Goal: Information Seeking & Learning: Learn about a topic

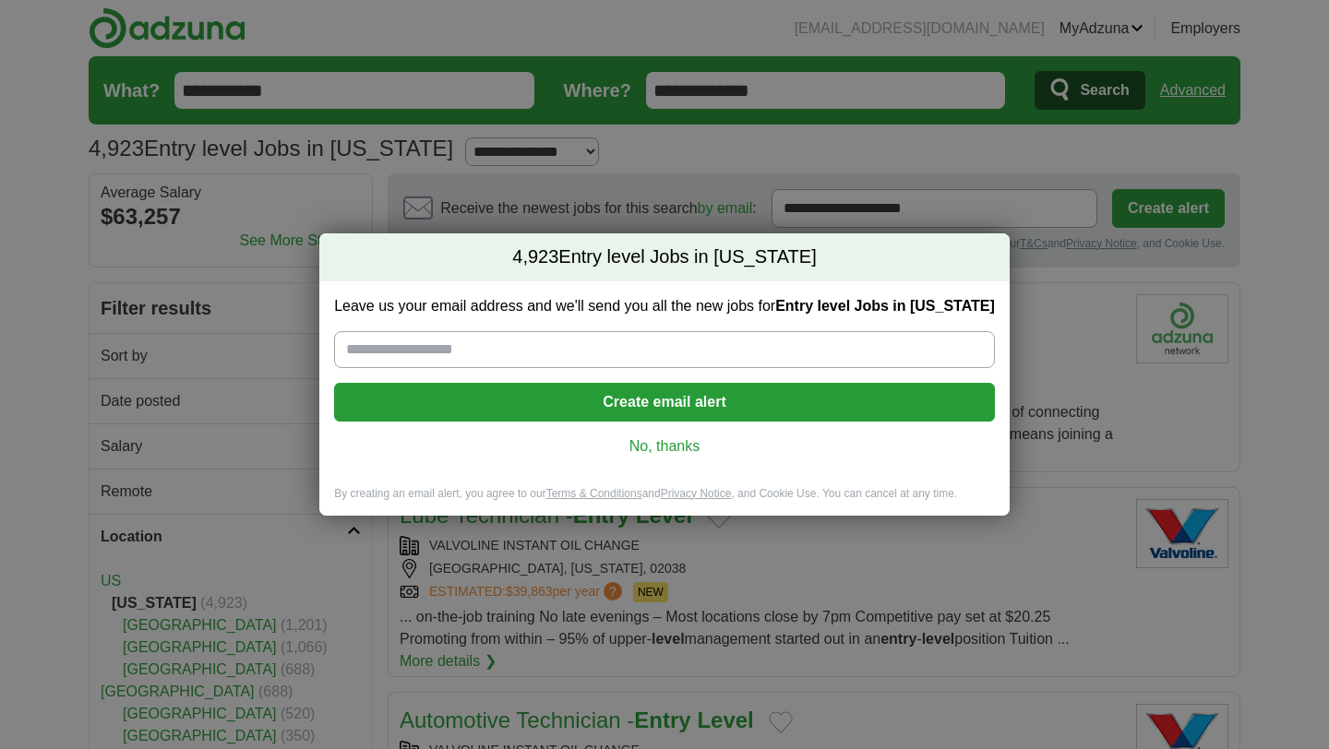
click at [661, 450] on link "No, thanks" at bounding box center [664, 446] width 631 height 20
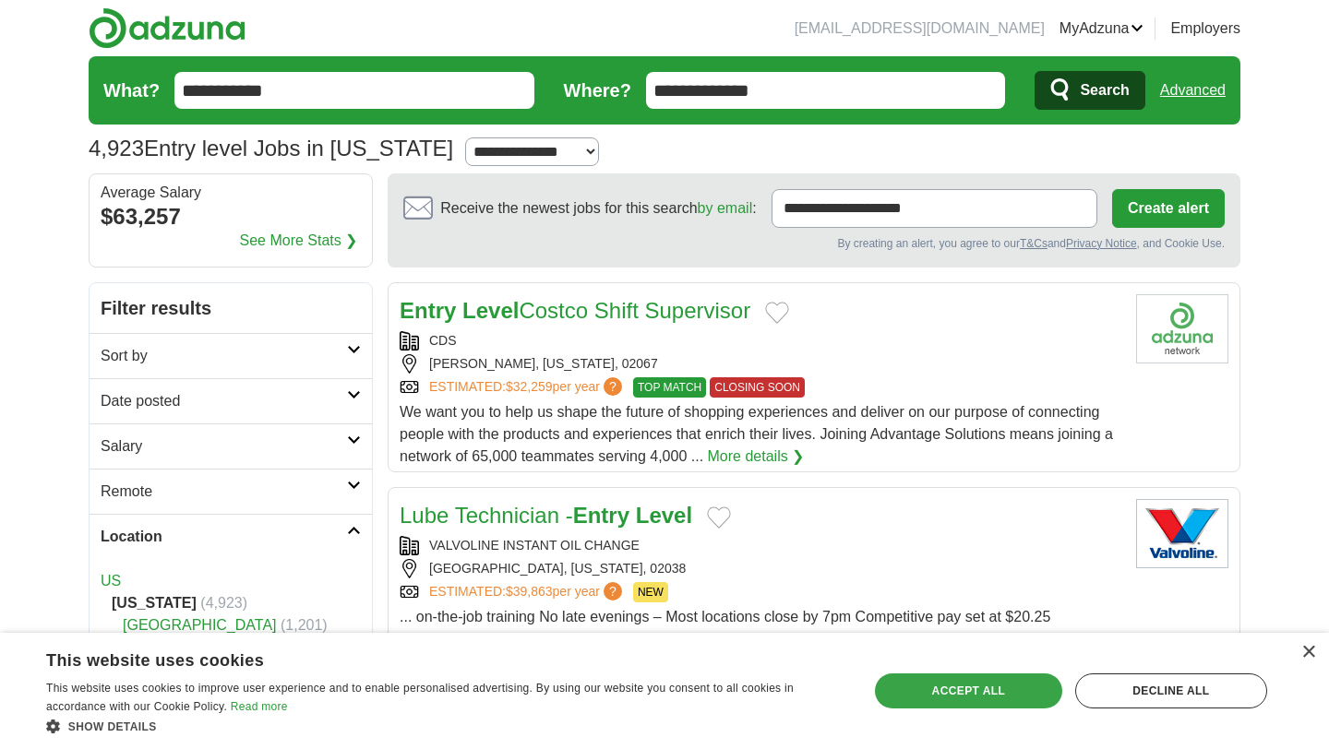
click at [951, 699] on div "Accept all" at bounding box center [968, 690] width 187 height 35
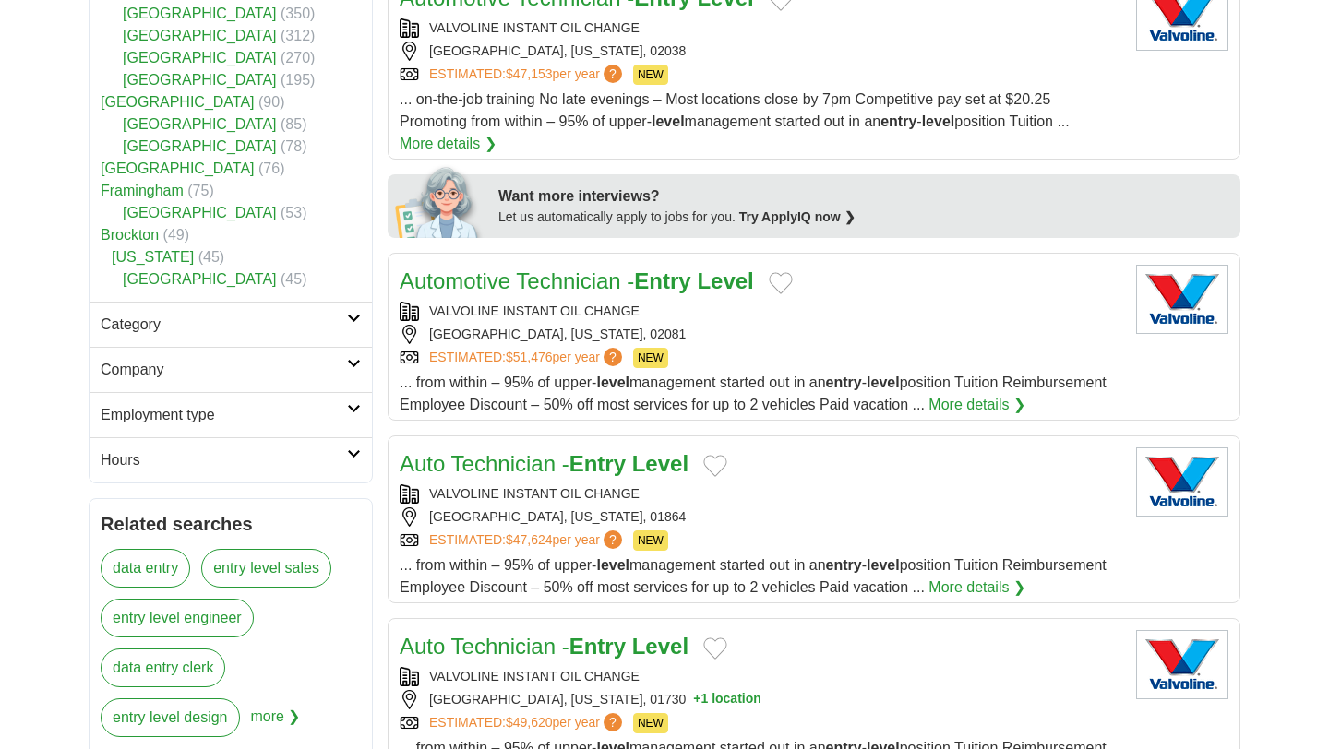
scroll to position [712, 0]
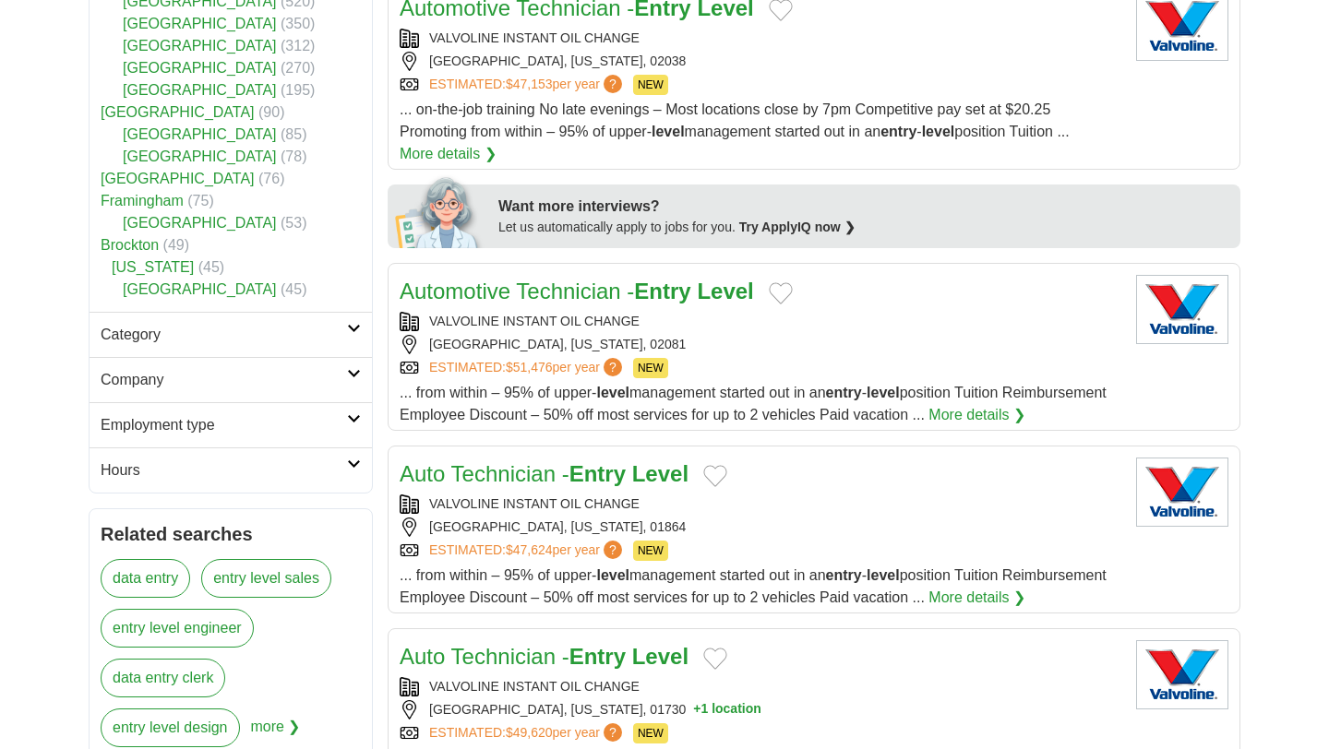
click at [351, 330] on icon at bounding box center [354, 328] width 14 height 9
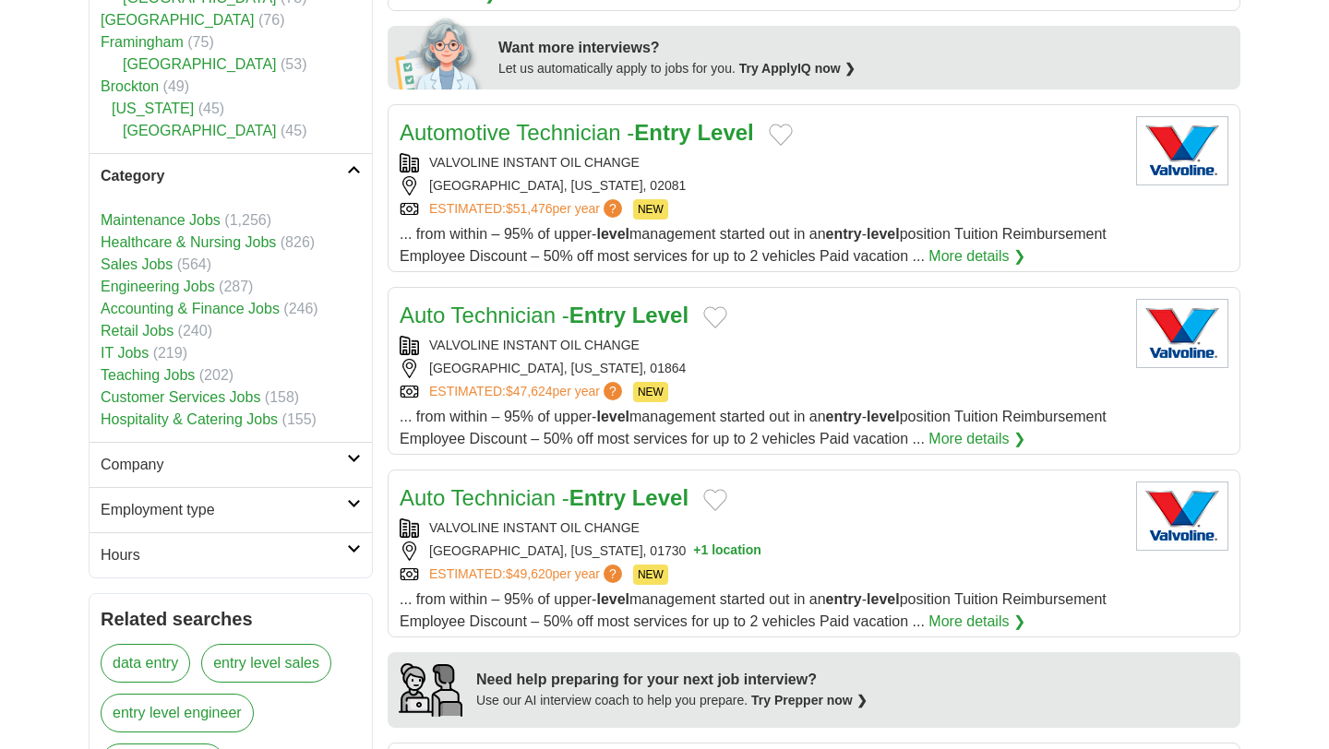
scroll to position [870, 0]
click at [343, 507] on h2 "Employment type" at bounding box center [224, 511] width 246 height 22
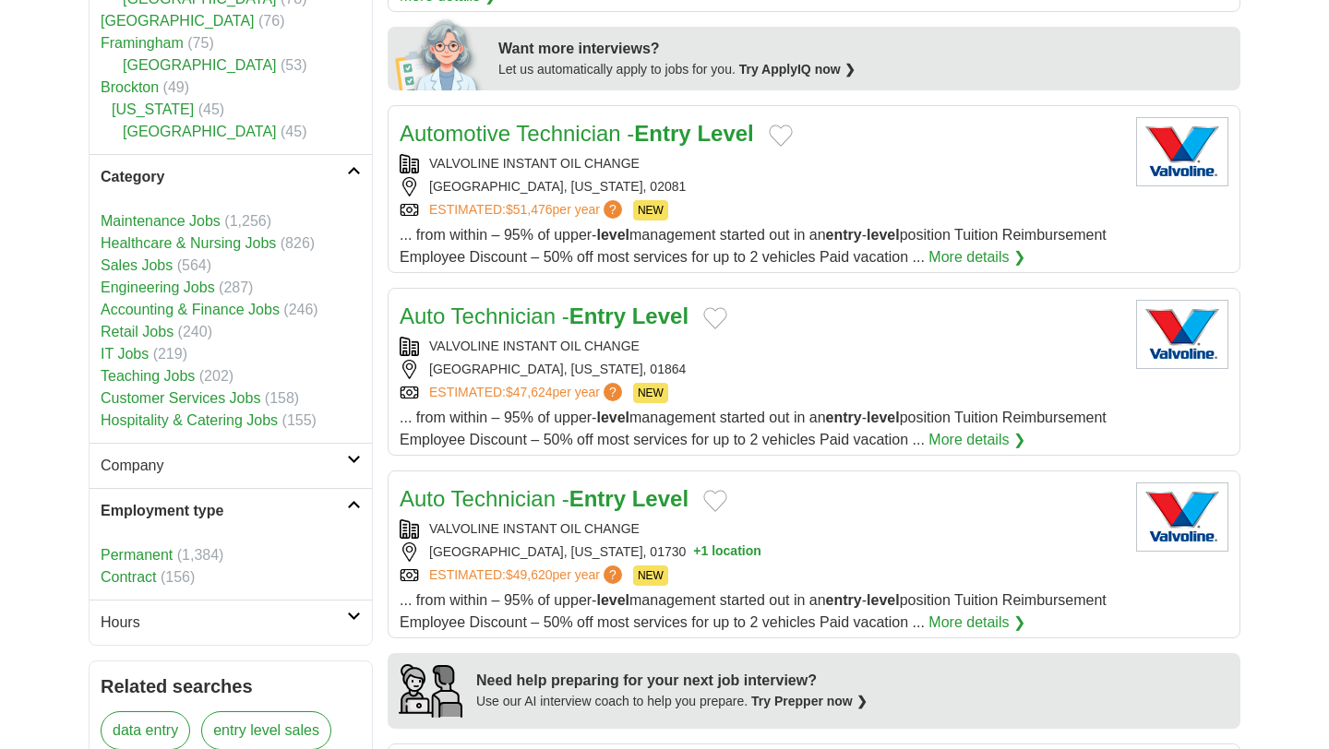
click at [161, 622] on h2 "Hours" at bounding box center [224, 623] width 246 height 22
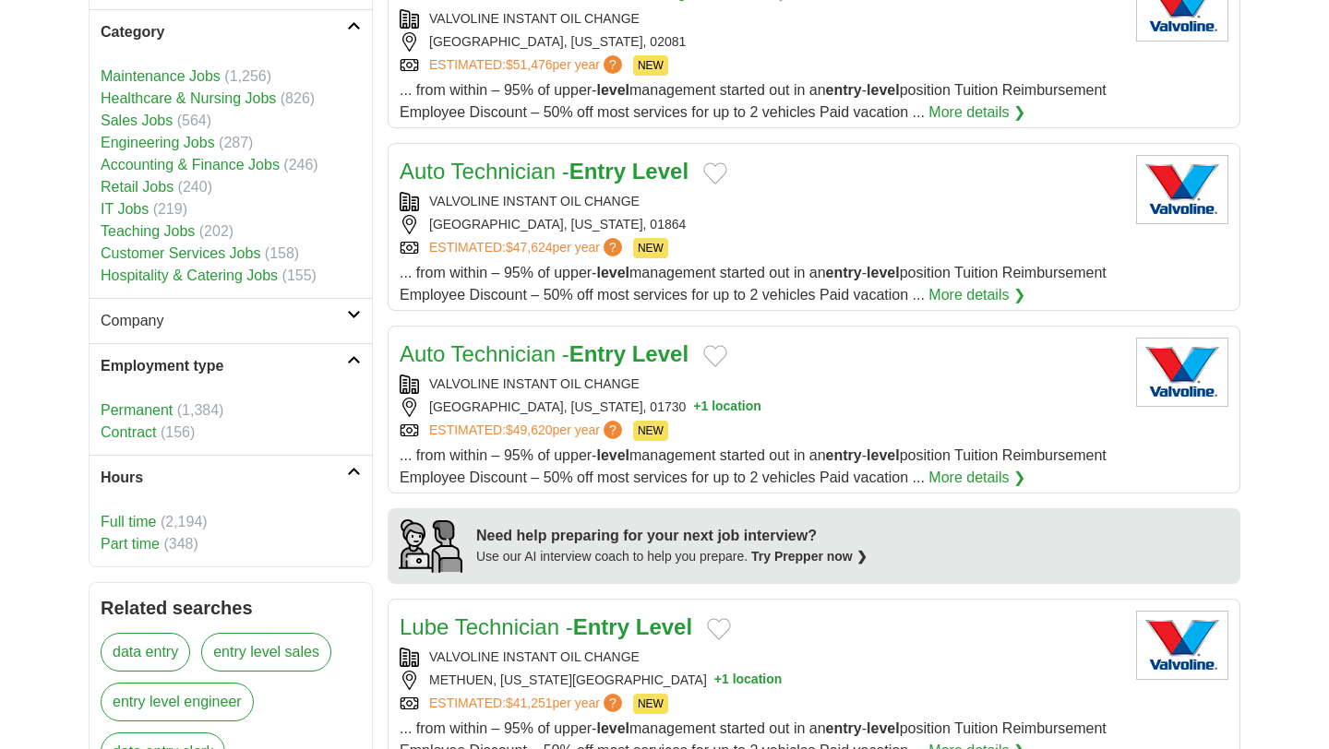
scroll to position [1017, 0]
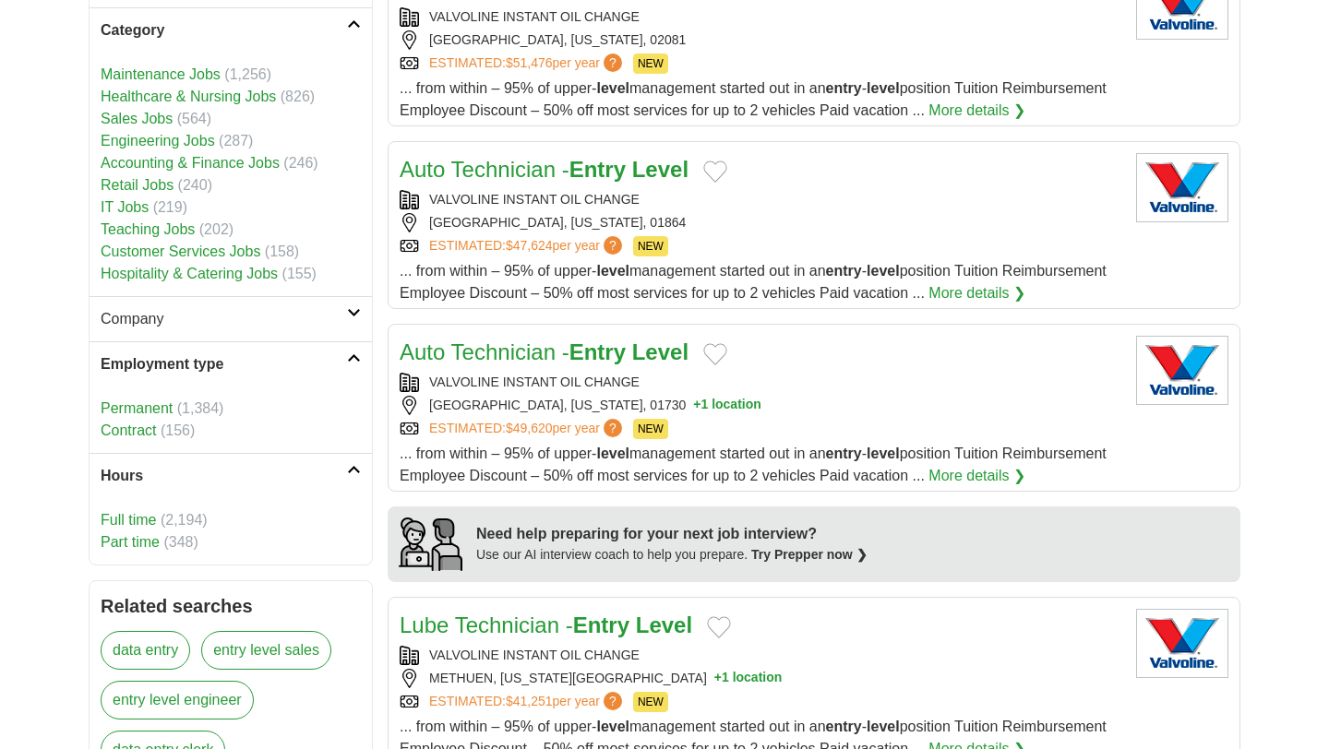
click at [139, 516] on link "Full time" at bounding box center [128, 520] width 55 height 16
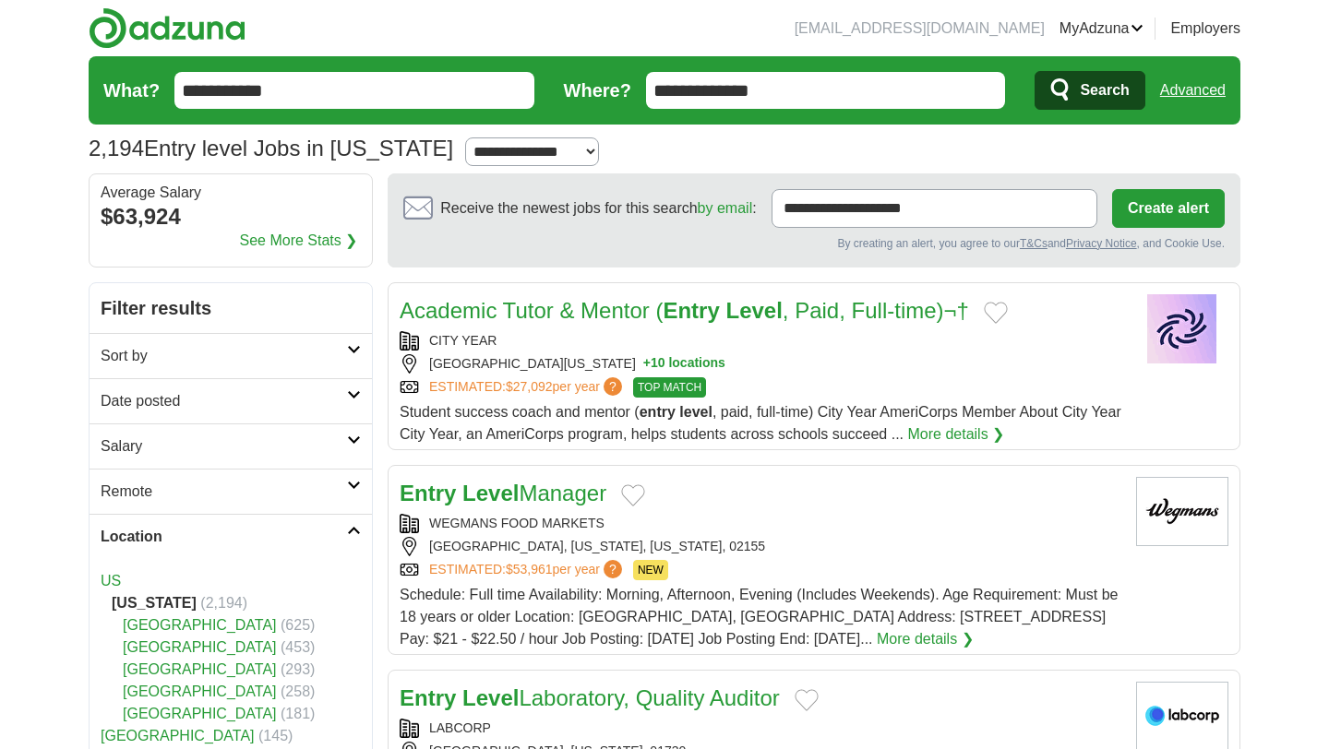
click at [279, 88] on input "**********" at bounding box center [354, 90] width 360 height 37
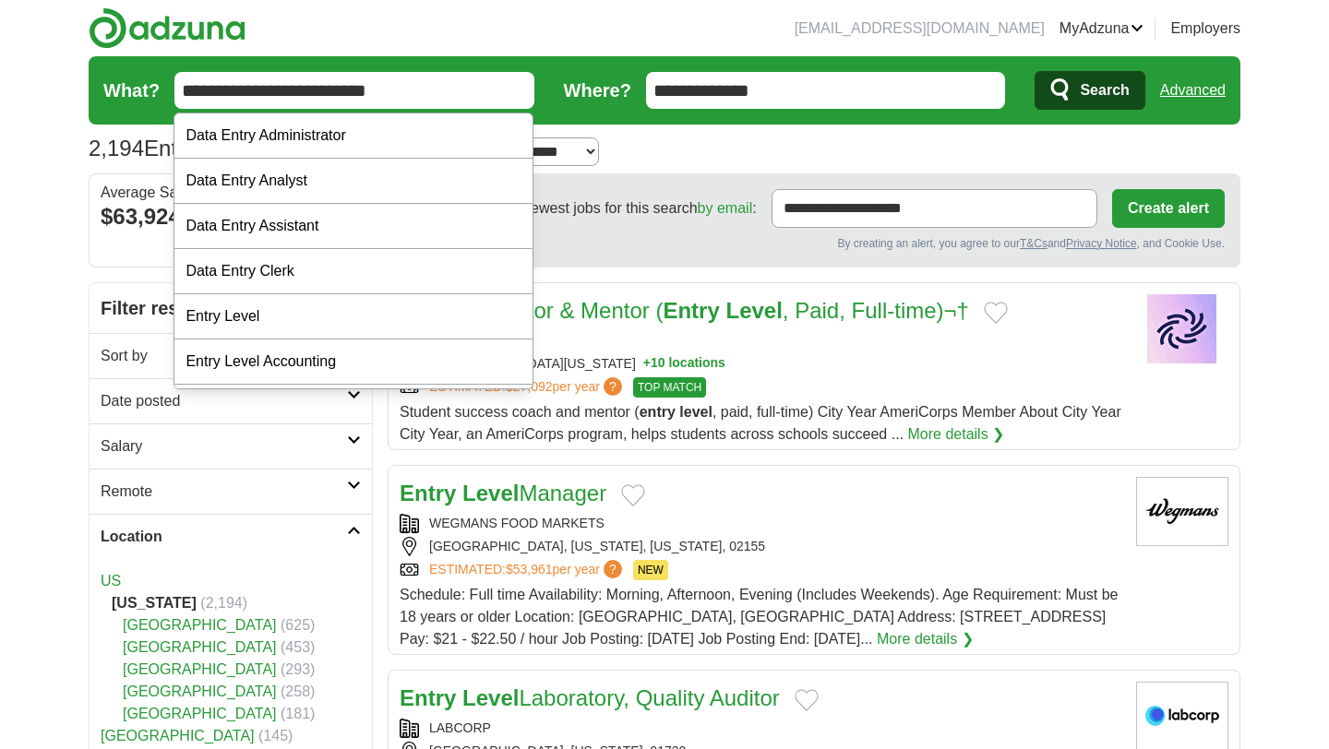
type input "**********"
click at [1034, 71] on button "Search" at bounding box center [1089, 90] width 110 height 39
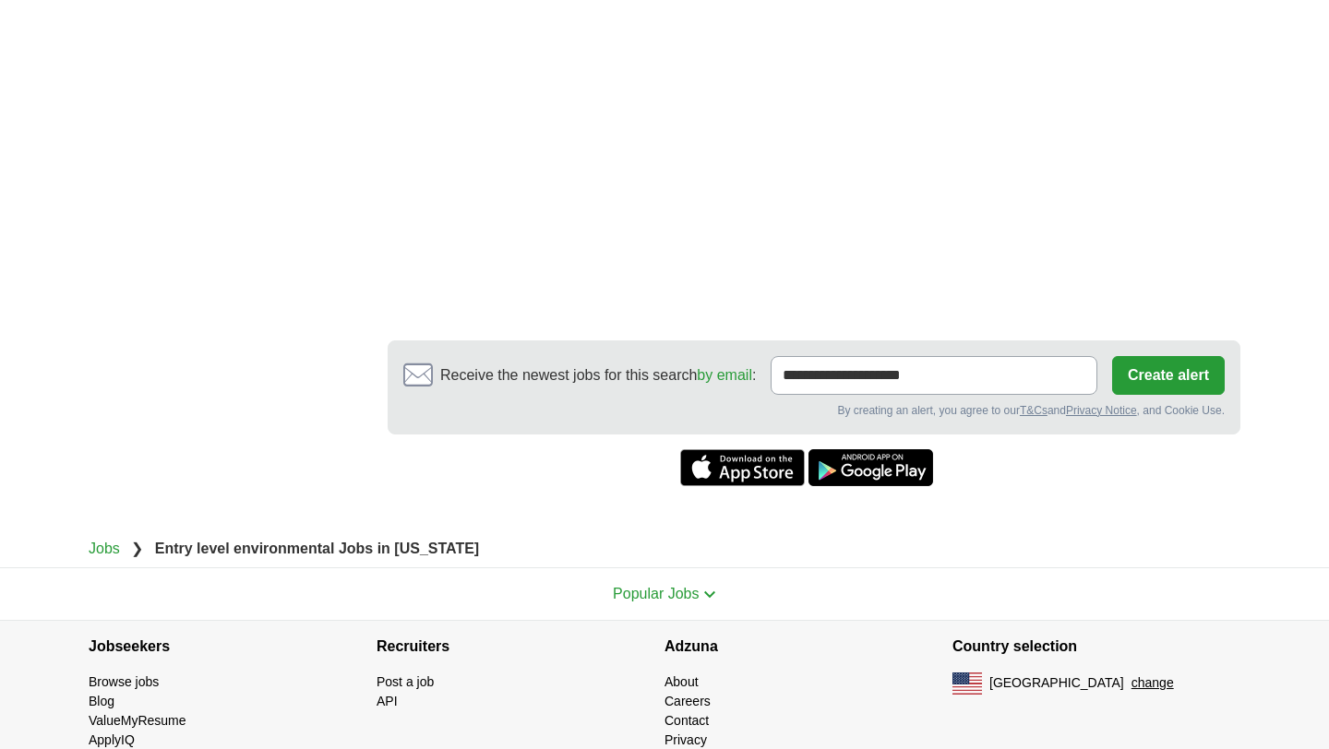
scroll to position [1743, 0]
